Goal: Information Seeking & Learning: Compare options

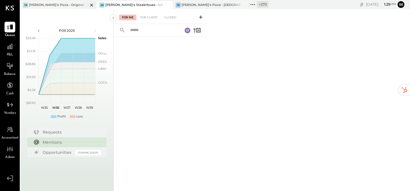
click at [66, 5] on div "TP Tony’s Pizza - Original" at bounding box center [54, 5] width 68 height 5
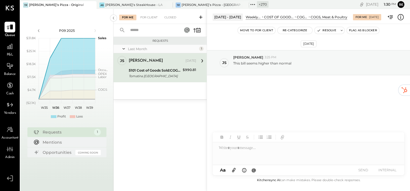
click at [254, 171] on span "@" at bounding box center [254, 170] width 5 height 5
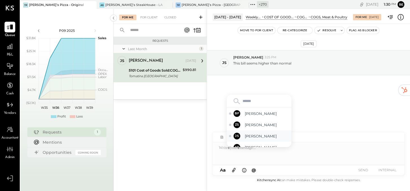
click at [253, 136] on span "John S." at bounding box center [267, 136] width 44 height 5
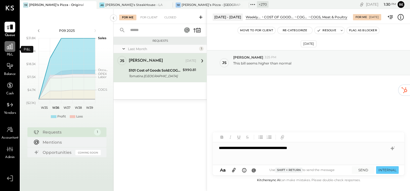
click at [10, 48] on icon at bounding box center [9, 46] width 7 height 7
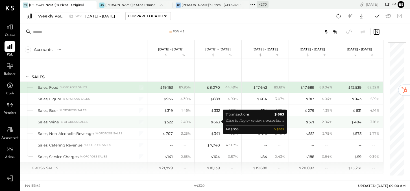
click at [214, 122] on div "$ 663" at bounding box center [215, 122] width 10 height 5
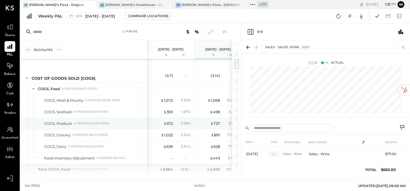
scroll to position [182, 0]
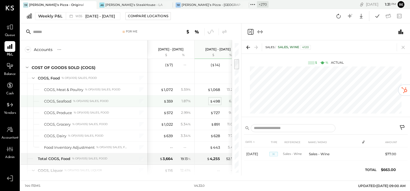
click at [215, 99] on div "$ 498" at bounding box center [215, 101] width 10 height 5
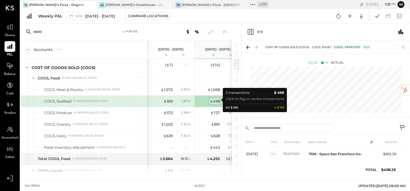
click at [215, 99] on div "$ 498" at bounding box center [215, 101] width 10 height 5
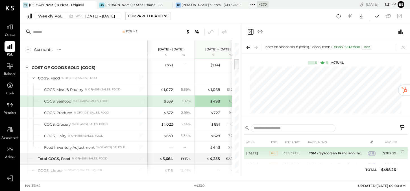
click at [372, 153] on span "8" at bounding box center [373, 154] width 2 height 4
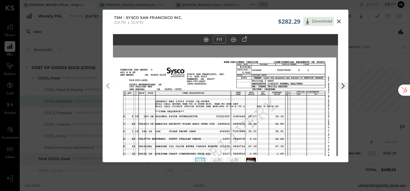
drag, startPoint x: 263, startPoint y: 95, endPoint x: 264, endPoint y: 173, distance: 78.5
click at [264, 173] on div "$282.29 Download TSM - Sysco San Francisco Inc. 07/21/2025 07/27/2025 FIT" at bounding box center [205, 95] width 410 height 191
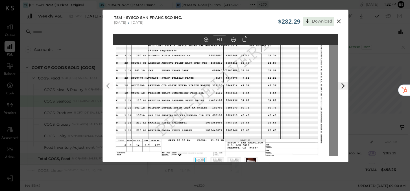
click at [254, 91] on img at bounding box center [216, 84] width 225 height 174
click at [338, 20] on icon at bounding box center [338, 21] width 7 height 7
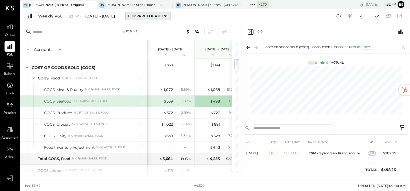
click at [149, 17] on div "Compare Locations" at bounding box center [148, 16] width 40 height 5
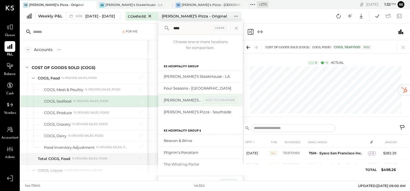
type input "****"
click at [180, 100] on div "[PERSON_NAME]’s Pizza - [GEOGRAPHIC_DATA]" at bounding box center [183, 100] width 38 height 5
click at [214, 99] on div "add to compare" at bounding box center [220, 100] width 34 height 7
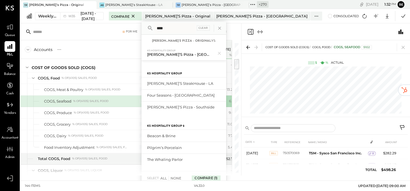
click at [220, 178] on div "Compare (1)" at bounding box center [206, 178] width 29 height 9
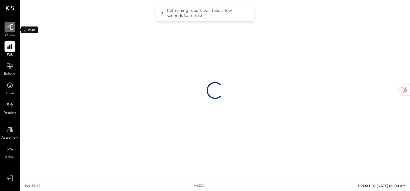
click at [12, 28] on icon at bounding box center [9, 26] width 7 height 7
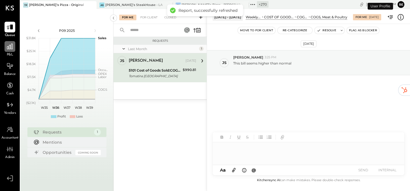
click at [7, 49] on icon at bounding box center [9, 46] width 7 height 7
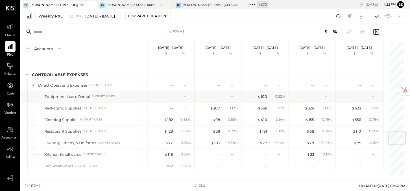
scroll to position [753, 0]
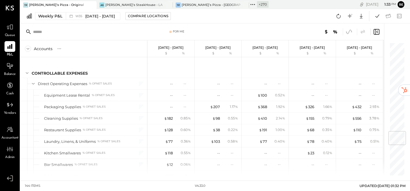
click at [348, 30] on icon at bounding box center [348, 31] width 7 height 7
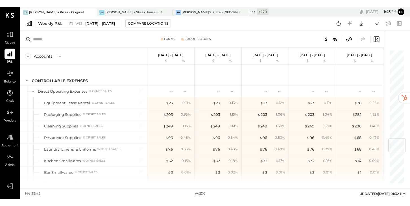
scroll to position [753, 0]
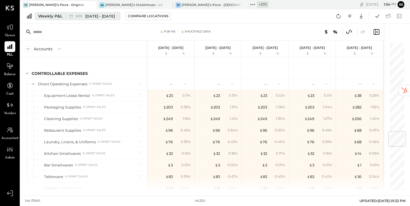
click at [81, 16] on span "W35" at bounding box center [79, 16] width 8 height 3
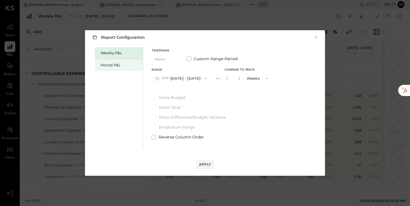
click at [119, 66] on div "Period P&L" at bounding box center [121, 64] width 40 height 5
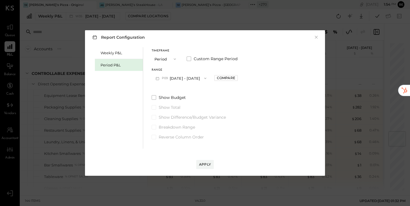
click at [208, 78] on button "P09 [DATE] - [DATE]" at bounding box center [181, 78] width 59 height 10
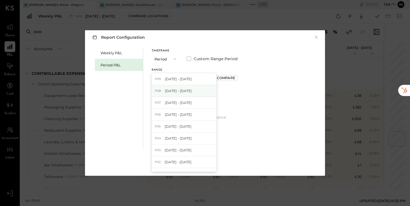
click at [192, 91] on span "[DATE] - [DATE]" at bounding box center [178, 90] width 27 height 5
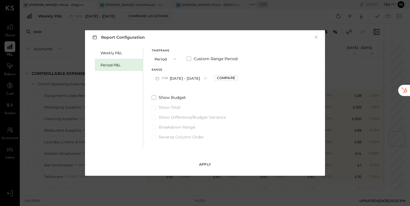
click at [205, 165] on div "Apply" at bounding box center [205, 164] width 12 height 5
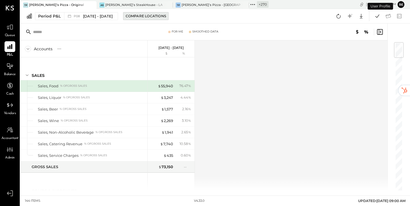
click at [164, 16] on div "Compare Locations" at bounding box center [146, 16] width 40 height 5
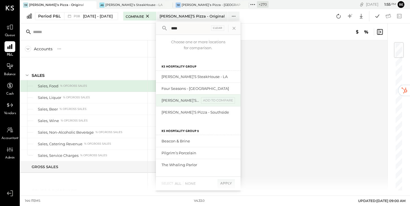
type input "****"
click at [188, 101] on div "[PERSON_NAME]’s Pizza - [GEOGRAPHIC_DATA]" at bounding box center [181, 100] width 38 height 5
click at [215, 101] on div "add to compare" at bounding box center [218, 100] width 34 height 7
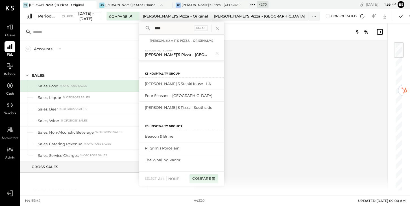
click at [218, 179] on div "Compare (1)" at bounding box center [203, 178] width 29 height 9
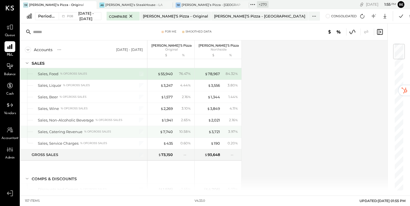
scroll to position [16, 0]
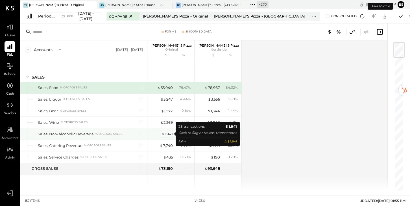
click at [168, 134] on div "$ 1,941" at bounding box center [167, 133] width 12 height 5
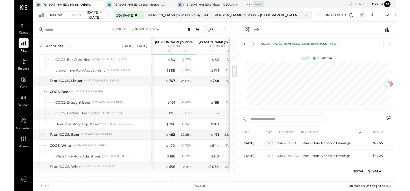
scroll to position [299, 0]
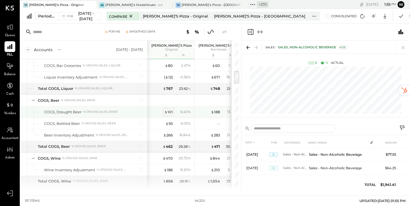
click at [171, 113] on div "$ 101" at bounding box center [168, 111] width 8 height 5
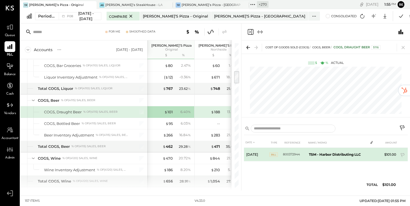
click at [274, 154] on span "Bill" at bounding box center [273, 154] width 8 height 5
click at [373, 154] on div "1" at bounding box center [372, 154] width 8 height 5
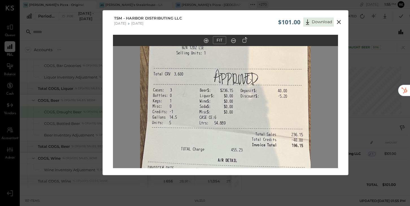
click at [338, 21] on icon at bounding box center [339, 22] width 4 height 4
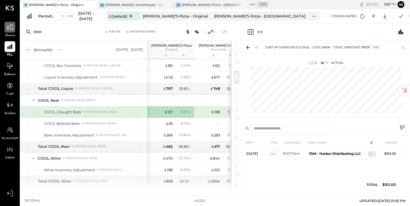
click at [11, 25] on icon at bounding box center [9, 26] width 7 height 7
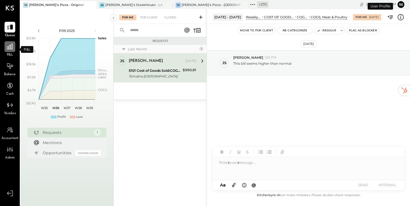
click at [11, 47] on icon at bounding box center [9, 46] width 7 height 7
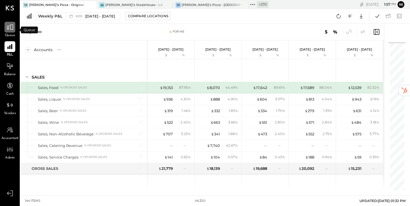
click at [10, 30] on icon at bounding box center [9, 26] width 7 height 7
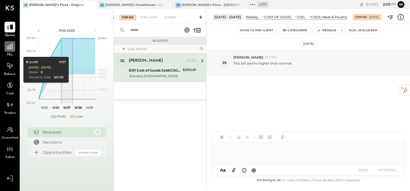
click at [10, 49] on icon at bounding box center [10, 47] width 6 height 6
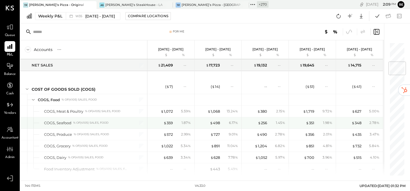
scroll to position [167, 0]
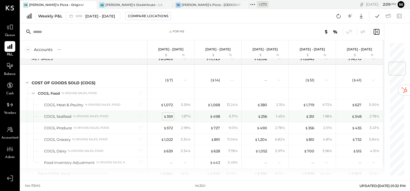
click at [169, 116] on div "$ 359" at bounding box center [168, 116] width 9 height 5
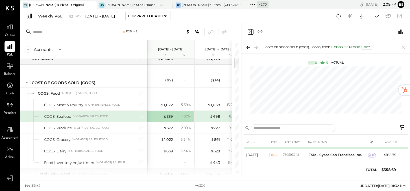
scroll to position [15, 0]
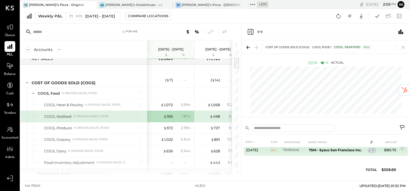
click at [372, 151] on span "8" at bounding box center [373, 151] width 2 height 4
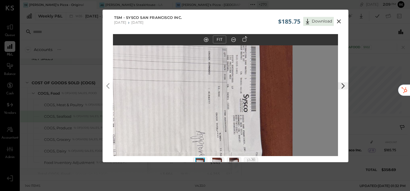
drag, startPoint x: 248, startPoint y: 78, endPoint x: 203, endPoint y: 158, distance: 91.8
click at [203, 158] on div "FIT" at bounding box center [225, 106] width 245 height 144
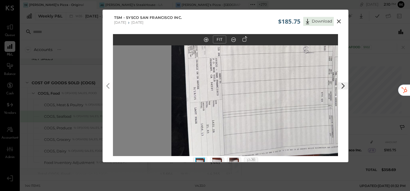
click at [338, 21] on icon at bounding box center [339, 21] width 4 height 4
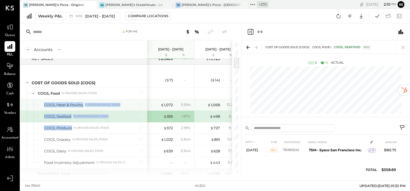
drag, startPoint x: 119, startPoint y: 122, endPoint x: 119, endPoint y: 97, distance: 24.6
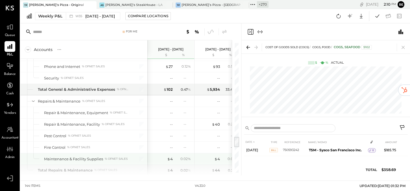
scroll to position [1071, 0]
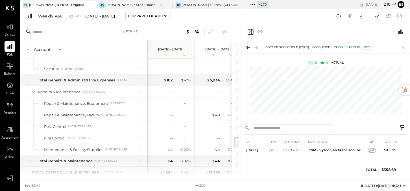
click at [261, 32] on icon "Expand panel (e)" at bounding box center [260, 32] width 7 height 7
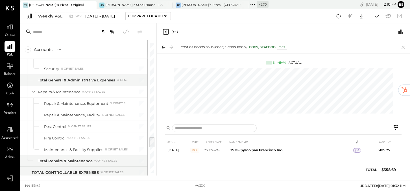
click at [165, 31] on icon "Close panel" at bounding box center [165, 31] width 1 height 3
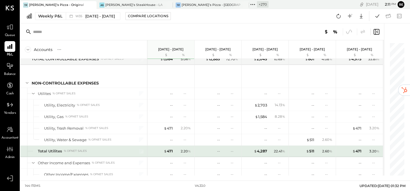
scroll to position [1185, 0]
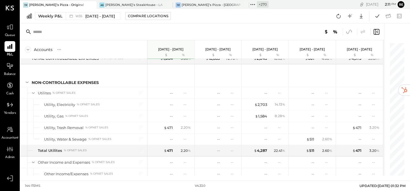
click at [350, 32] on icon at bounding box center [348, 31] width 7 height 7
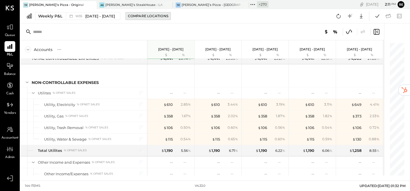
click at [149, 18] on div "Compare Locations" at bounding box center [148, 16] width 40 height 5
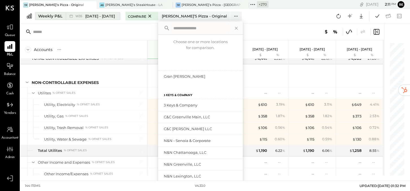
click at [103, 15] on span "[DATE] - [DATE]" at bounding box center [100, 16] width 30 height 5
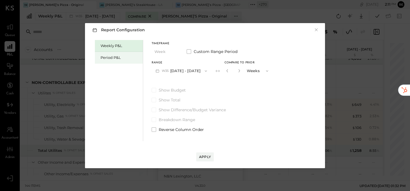
click at [121, 60] on div "Period P&L" at bounding box center [119, 58] width 48 height 12
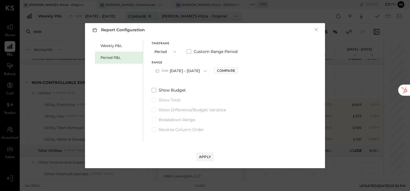
click at [188, 72] on button "P09 [DATE] - [DATE]" at bounding box center [181, 71] width 59 height 10
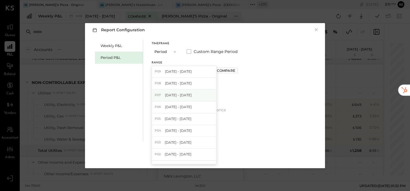
click at [185, 94] on span "[DATE] - [DATE]" at bounding box center [178, 95] width 27 height 5
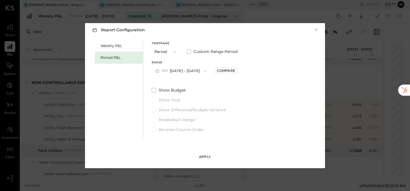
click at [204, 157] on div "Apply" at bounding box center [205, 157] width 12 height 5
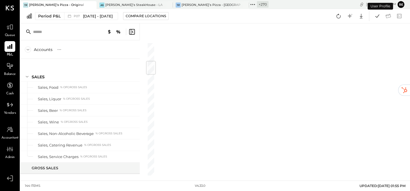
scroll to position [160, 0]
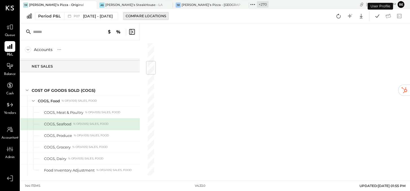
click at [154, 16] on div "Compare Locations" at bounding box center [146, 16] width 40 height 5
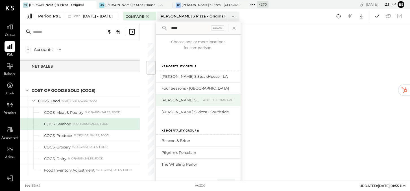
type input "****"
click at [194, 102] on div "[PERSON_NAME]’s Pizza - [GEOGRAPHIC_DATA]" at bounding box center [181, 100] width 38 height 5
click at [219, 101] on div "add to compare" at bounding box center [218, 100] width 34 height 7
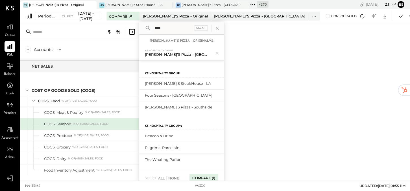
click at [218, 176] on div "Compare (1)" at bounding box center [203, 178] width 29 height 9
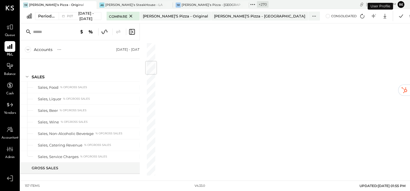
scroll to position [160, 0]
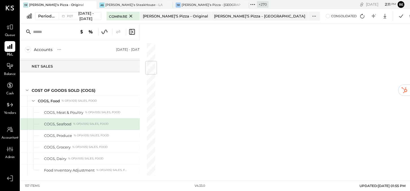
click at [132, 30] on icon at bounding box center [131, 32] width 7 height 7
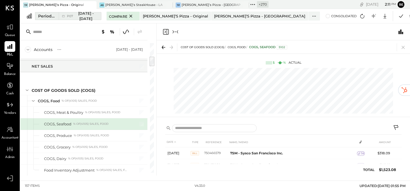
click at [96, 15] on span "[DATE] - [DATE]" at bounding box center [86, 16] width 20 height 10
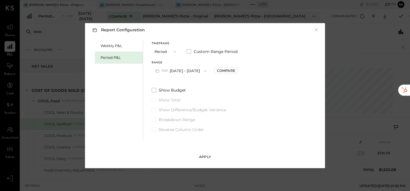
click at [204, 158] on div "Apply" at bounding box center [205, 157] width 12 height 5
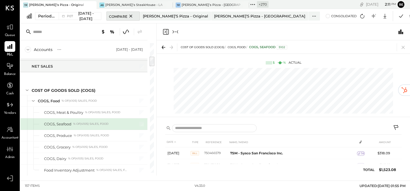
click at [127, 18] on span "Compare" at bounding box center [118, 16] width 18 height 6
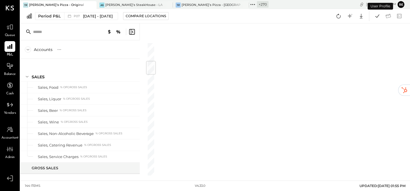
scroll to position [160, 0]
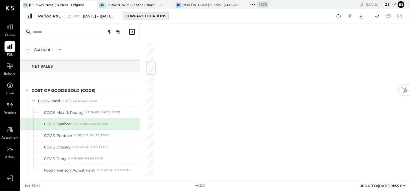
click at [140, 15] on div "Compare Locations" at bounding box center [146, 16] width 40 height 5
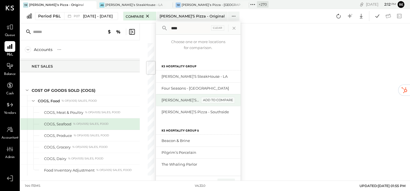
type input "****"
click at [219, 99] on div "add to compare" at bounding box center [218, 100] width 34 height 7
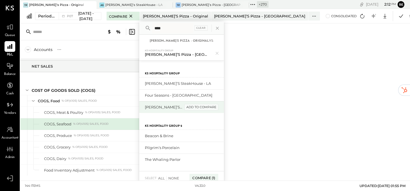
click at [218, 106] on div "add to compare" at bounding box center [201, 107] width 34 height 7
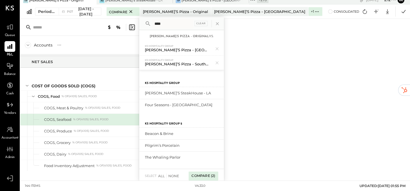
click at [218, 176] on div "Compare (2)" at bounding box center [203, 176] width 29 height 9
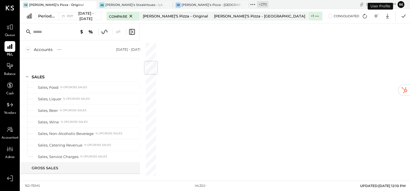
scroll to position [160, 0]
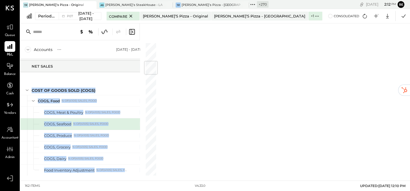
drag, startPoint x: 139, startPoint y: 74, endPoint x: 194, endPoint y: 69, distance: 54.5
click at [194, 69] on div "Accounts S % GL Jun 30 - Jul 27, 2025 Tony’s Pizza Original $ % Tony’s Pizza No…" at bounding box center [215, 99] width 390 height 152
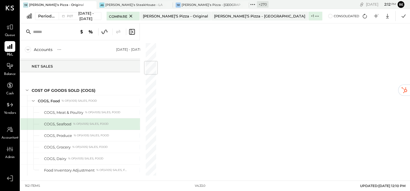
click at [133, 34] on icon at bounding box center [131, 32] width 7 height 7
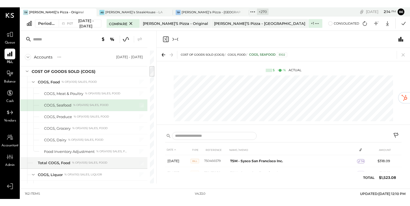
scroll to position [186, 0]
